Goal: Task Accomplishment & Management: Manage account settings

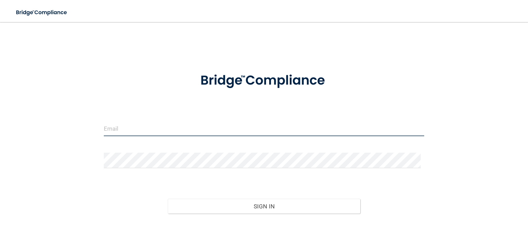
click at [179, 135] on input "email" at bounding box center [264, 128] width 320 height 15
type input "[EMAIL_ADDRESS][DOMAIN_NAME]"
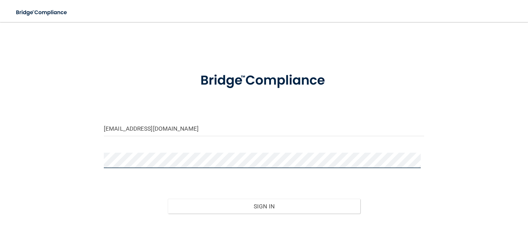
click at [168, 199] on button "Sign In" at bounding box center [264, 206] width 192 height 15
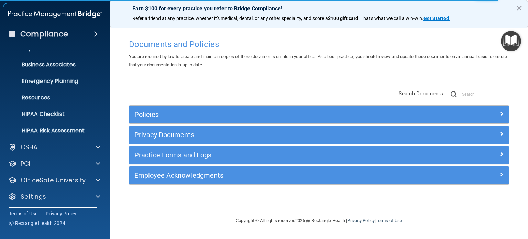
scroll to position [46, 0]
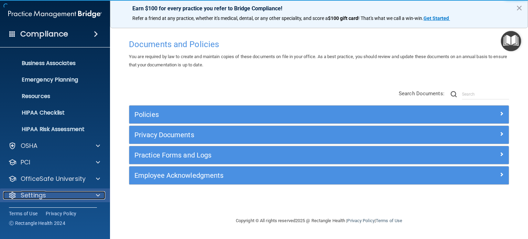
click at [98, 193] on span at bounding box center [98, 195] width 4 height 8
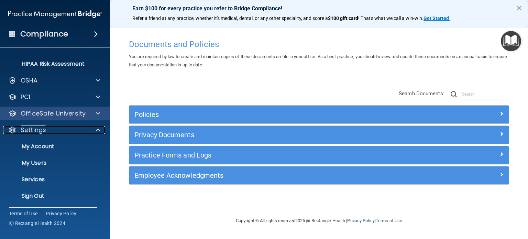
scroll to position [112, 0]
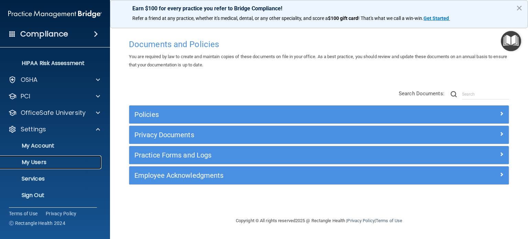
click at [37, 165] on p "My Users" at bounding box center [51, 162] width 94 height 7
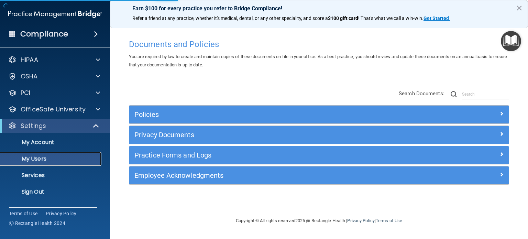
select select "20"
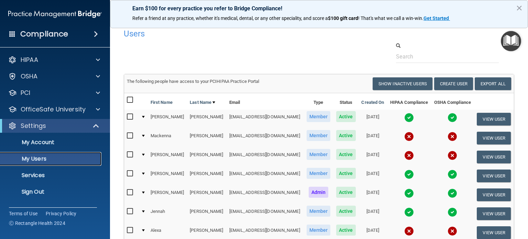
scroll to position [4, 0]
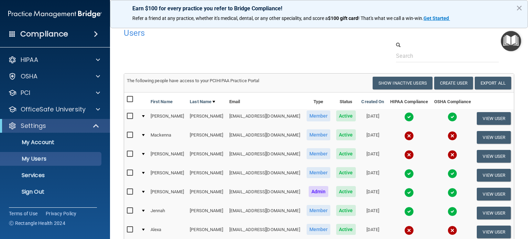
click at [127, 119] on input "checkbox" at bounding box center [131, 115] width 8 height 5
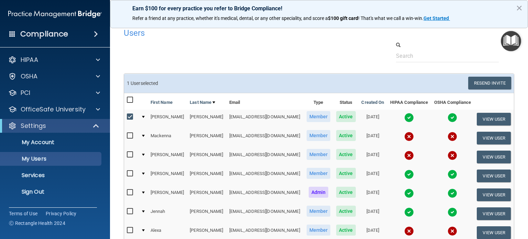
click at [132, 120] on input "checkbox" at bounding box center [131, 116] width 8 height 5
checkbox input "false"
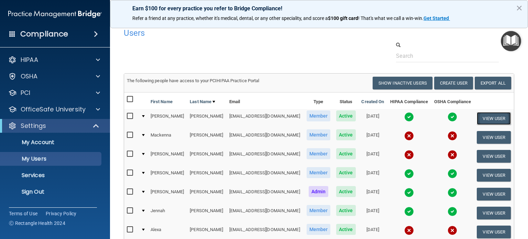
click at [496, 125] on button "View User" at bounding box center [494, 118] width 34 height 13
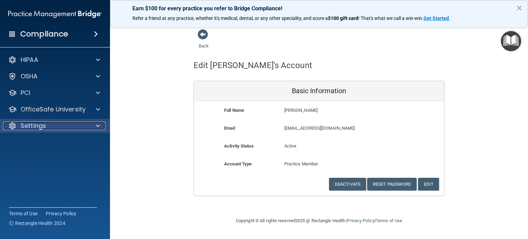
click at [92, 126] on div at bounding box center [96, 126] width 17 height 8
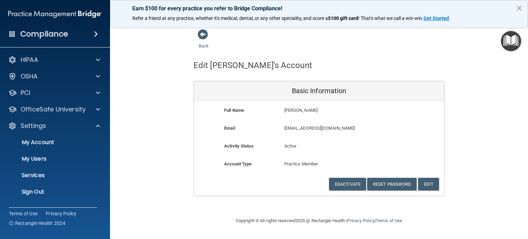
click at [518, 8] on button "×" at bounding box center [519, 7] width 7 height 11
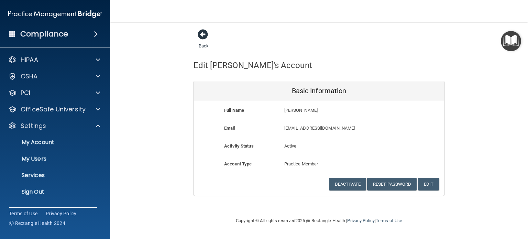
click at [202, 34] on span at bounding box center [203, 34] width 10 height 10
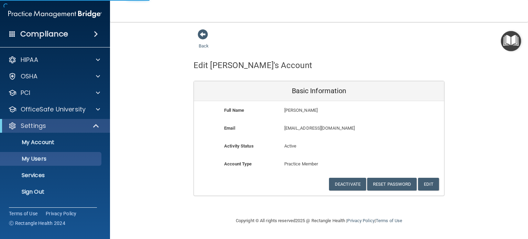
select select "20"
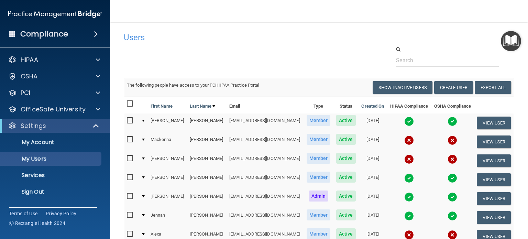
click at [83, 33] on div "Compliance" at bounding box center [55, 33] width 110 height 15
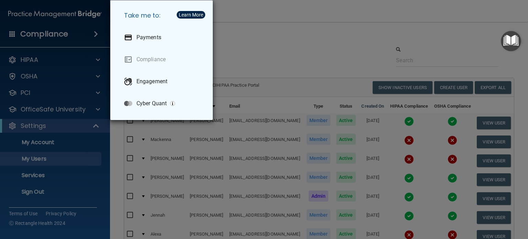
click at [297, 38] on div "Take me to: Payments Compliance Engagement Cyber Quant" at bounding box center [264, 119] width 528 height 239
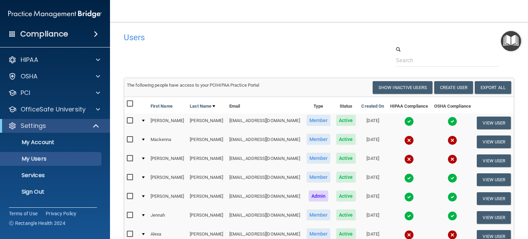
click at [507, 43] on img "Open Resource Center" at bounding box center [511, 41] width 20 height 20
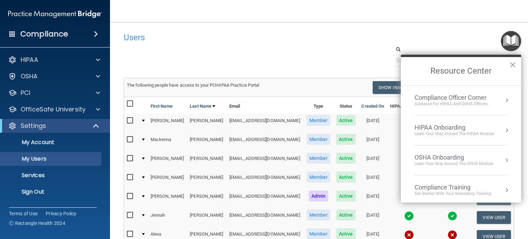
click at [516, 66] on button "×" at bounding box center [512, 64] width 7 height 11
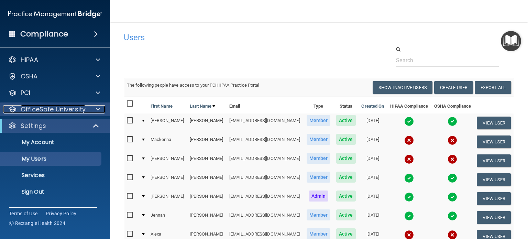
click at [39, 105] on p "OfficeSafe University" at bounding box center [53, 109] width 65 height 8
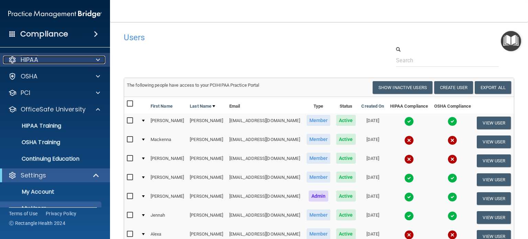
click at [33, 60] on p "HIPAA" at bounding box center [30, 60] width 18 height 8
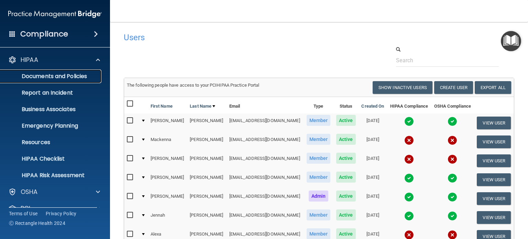
click at [41, 81] on link "Documents and Policies" at bounding box center [47, 76] width 108 height 14
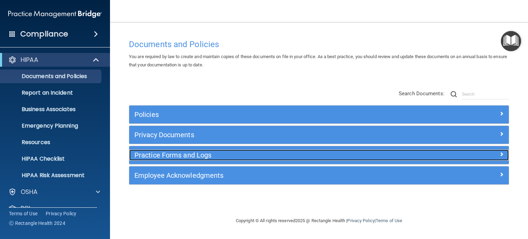
click at [164, 156] on h5 "Practice Forms and Logs" at bounding box center [271, 155] width 274 height 8
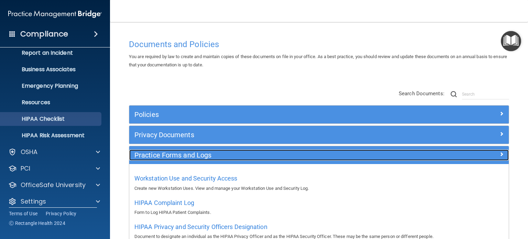
scroll to position [46, 0]
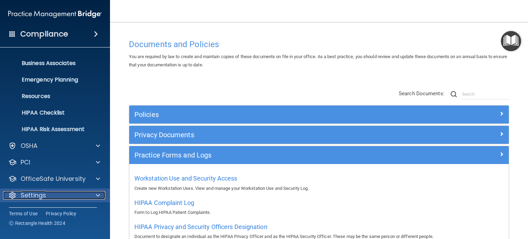
click at [97, 193] on span at bounding box center [98, 195] width 4 height 8
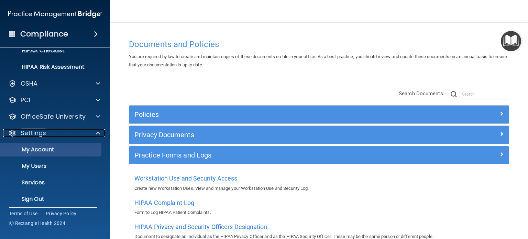
scroll to position [112, 0]
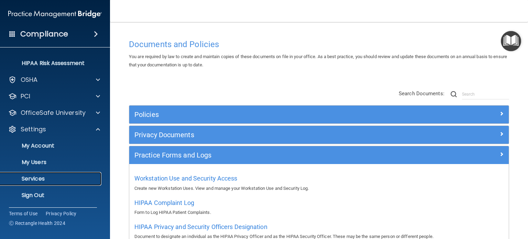
click at [34, 173] on link "Services" at bounding box center [47, 179] width 108 height 14
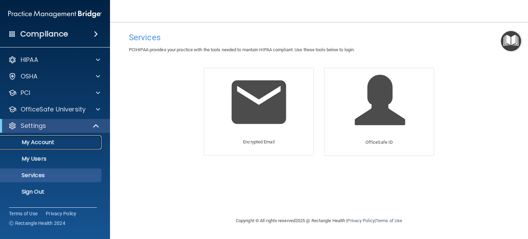
click at [47, 144] on p "My Account" at bounding box center [51, 142] width 94 height 7
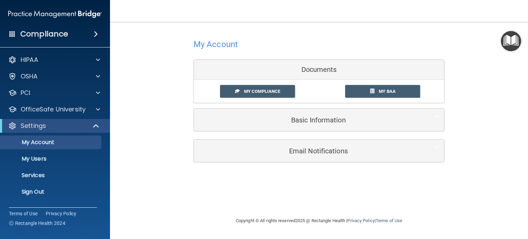
click at [62, 15] on img at bounding box center [54, 14] width 93 height 14
click at [514, 42] on img "Open Resource Center" at bounding box center [511, 41] width 20 height 20
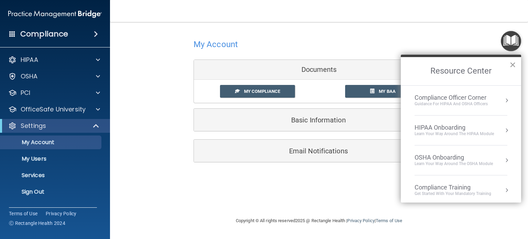
click at [510, 64] on button "×" at bounding box center [512, 64] width 7 height 11
